Goal: Task Accomplishment & Management: Manage account settings

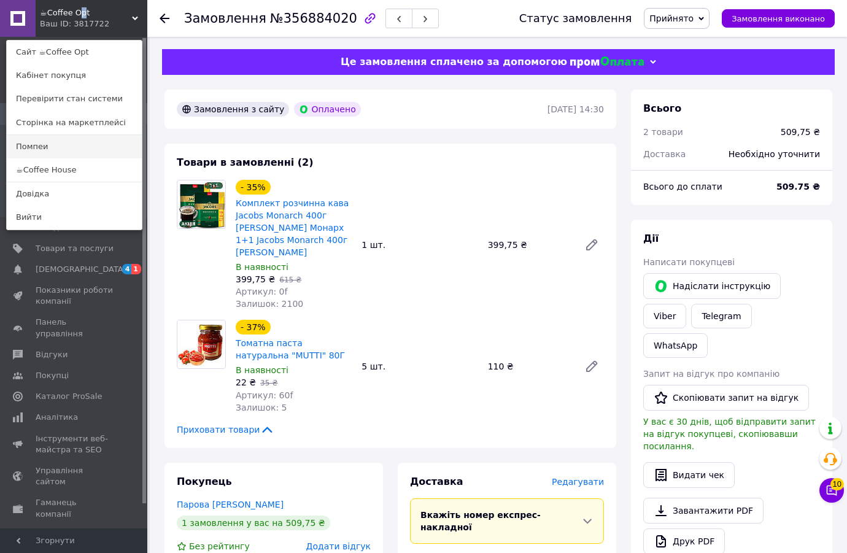
click at [52, 142] on link "Помпеи" at bounding box center [74, 146] width 135 height 23
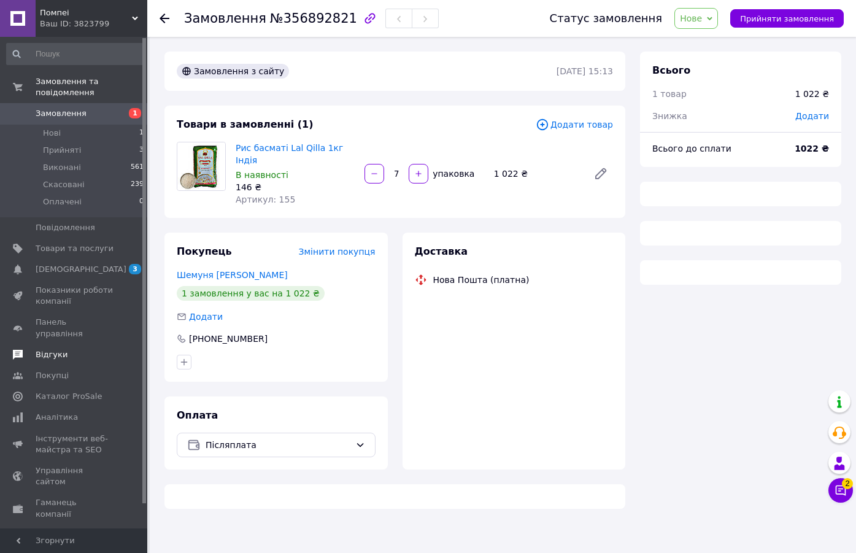
click at [46, 344] on link "Відгуки" at bounding box center [75, 354] width 151 height 21
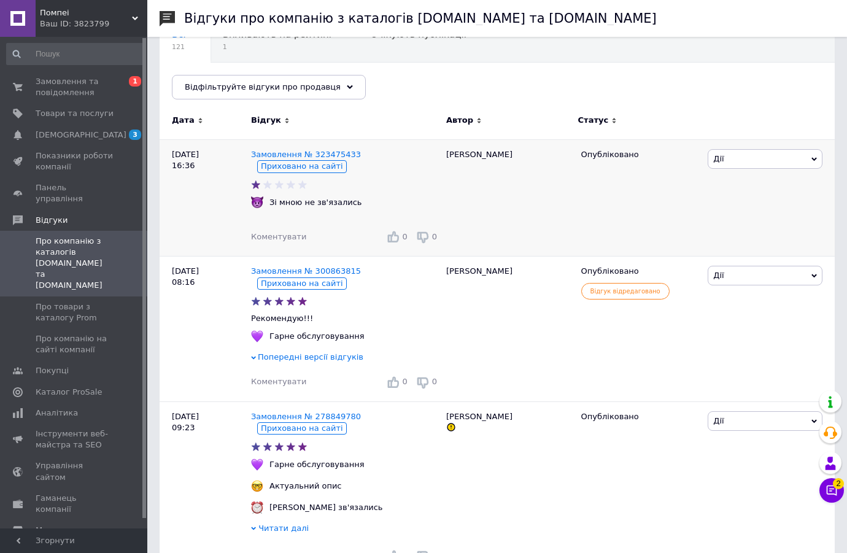
scroll to position [123, 0]
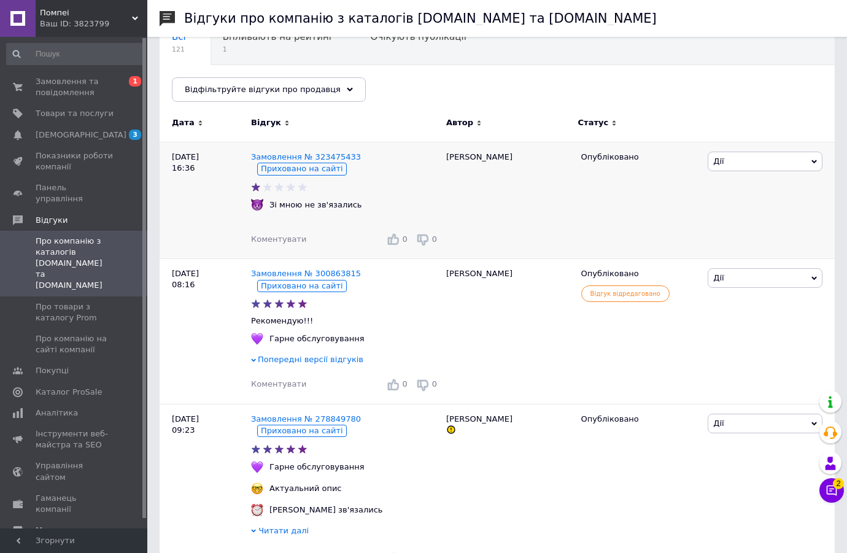
click at [757, 161] on span "Дії" at bounding box center [765, 162] width 115 height 20
click at [548, 208] on div "Дмитрий" at bounding box center [507, 200] width 135 height 117
click at [48, 333] on span "Про компанію на сайті компанії" at bounding box center [75, 344] width 78 height 22
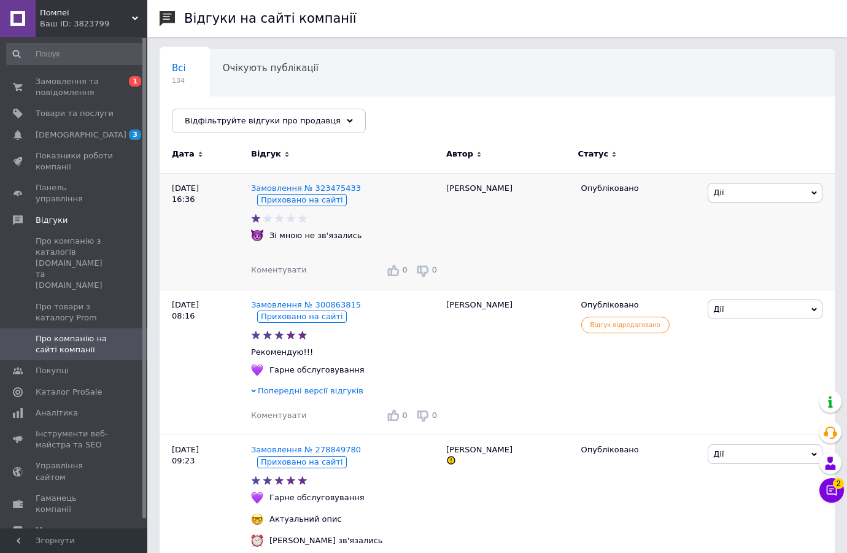
click at [747, 193] on span "Дії" at bounding box center [765, 193] width 115 height 20
drag, startPoint x: 664, startPoint y: 239, endPoint x: 656, endPoint y: 236, distance: 8.5
click at [664, 238] on div "Опубліковано" at bounding box center [640, 231] width 130 height 117
click at [57, 238] on span "Про компанію з каталогів Prom.ua та Bigl.ua" at bounding box center [75, 264] width 78 height 56
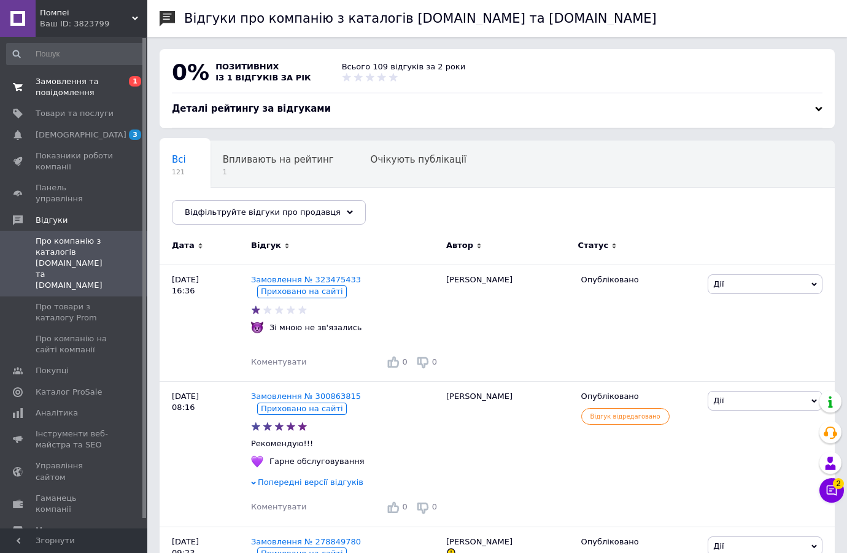
click at [60, 85] on span "Замовлення та повідомлення" at bounding box center [75, 87] width 78 height 22
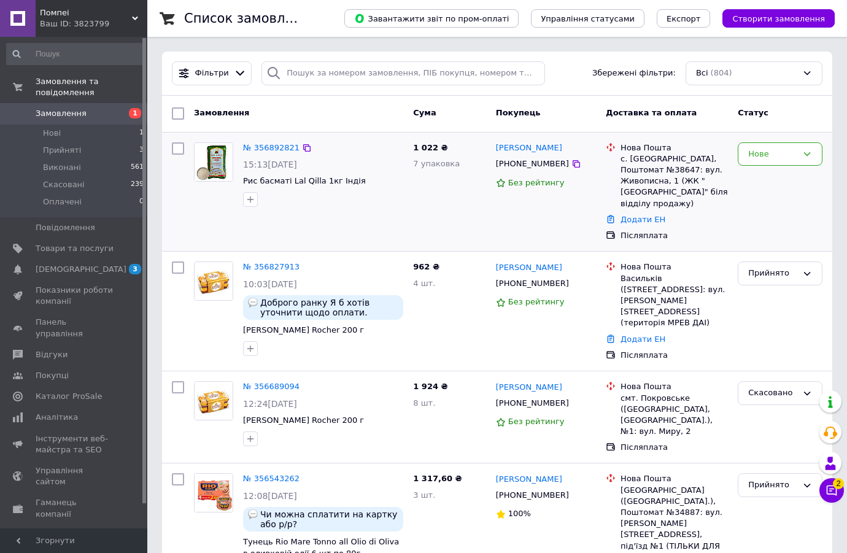
drag, startPoint x: 788, startPoint y: 155, endPoint x: 777, endPoint y: 167, distance: 15.6
click at [787, 156] on div "Нове" at bounding box center [772, 154] width 49 height 13
click at [775, 221] on li "Скасовано" at bounding box center [779, 224] width 83 height 23
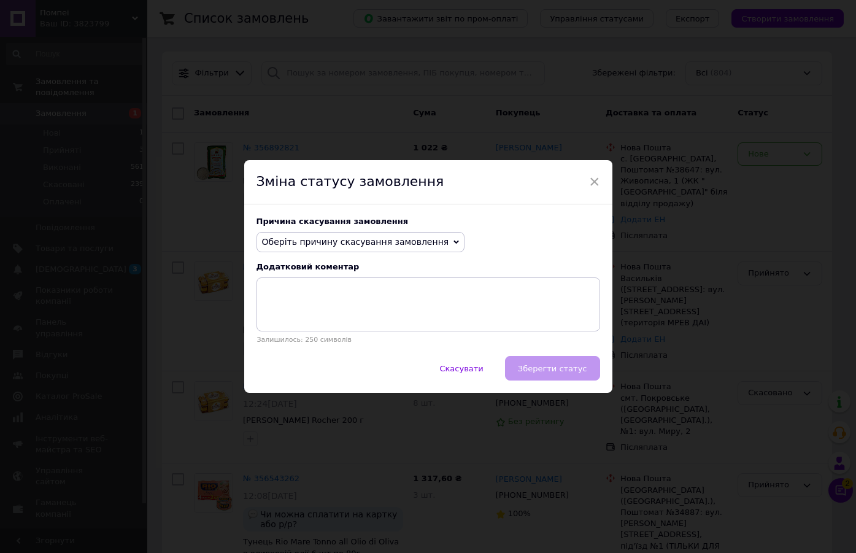
click at [358, 234] on span "Оберіть причину скасування замовлення" at bounding box center [361, 242] width 209 height 21
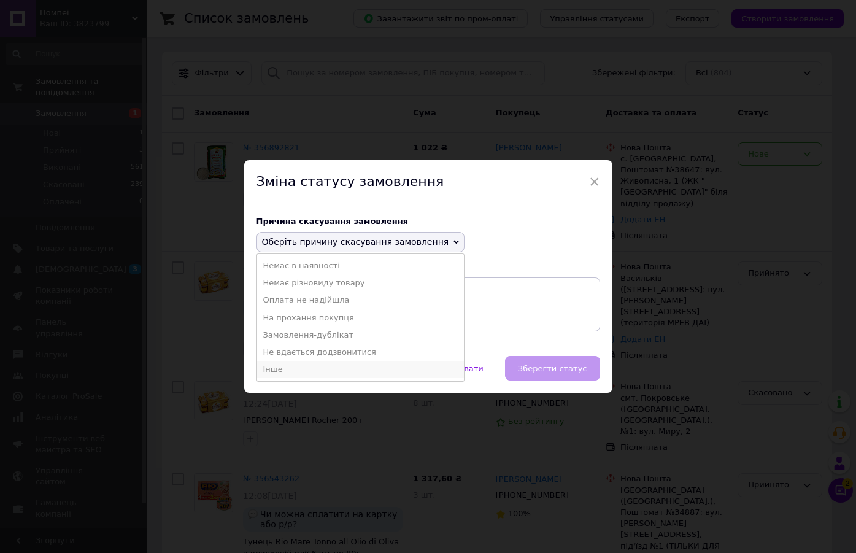
click at [281, 365] on li "Інше" at bounding box center [360, 369] width 207 height 17
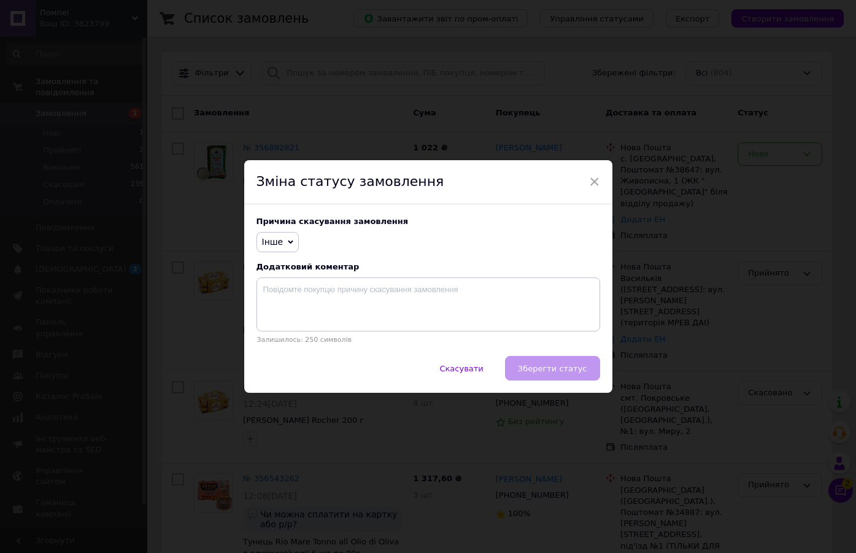
drag, startPoint x: 558, startPoint y: 368, endPoint x: 522, endPoint y: 357, distance: 37.5
click at [554, 368] on div "Скасувати   Зберегти статус" at bounding box center [428, 374] width 368 height 37
click at [274, 237] on span "Інше" at bounding box center [272, 242] width 21 height 10
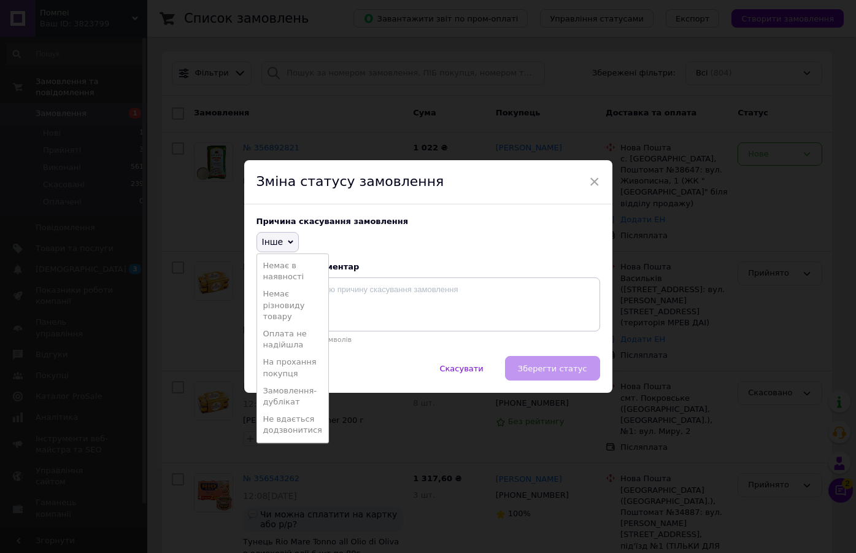
click at [284, 366] on li "На прохання покупця" at bounding box center [292, 368] width 71 height 28
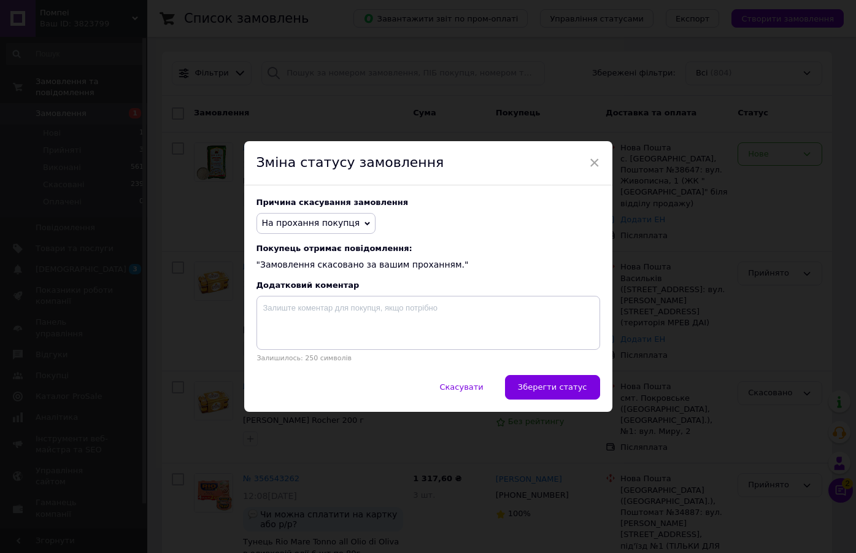
click at [540, 384] on span "Зберегти статус" at bounding box center [552, 386] width 69 height 9
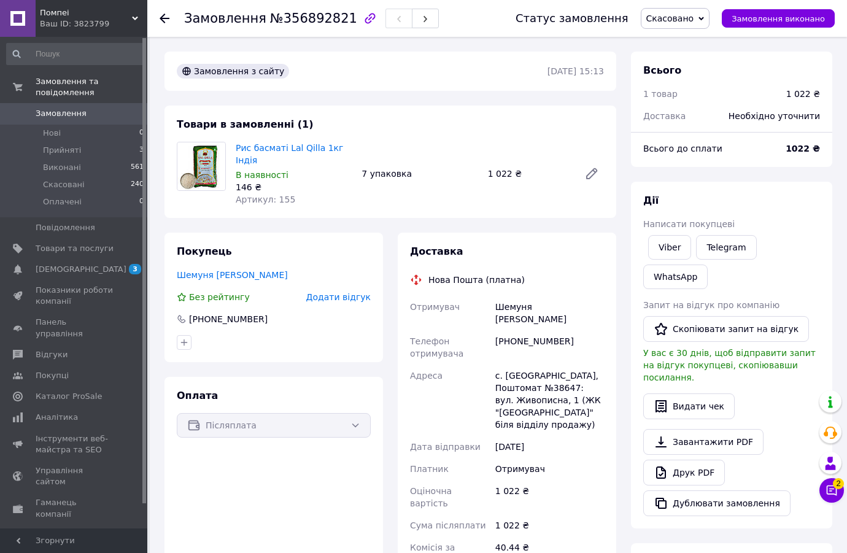
click at [694, 20] on span "Скасовано" at bounding box center [670, 19] width 48 height 10
click at [687, 48] on li "Прийнято" at bounding box center [675, 43] width 68 height 18
